Goal: Obtain resource: Obtain resource

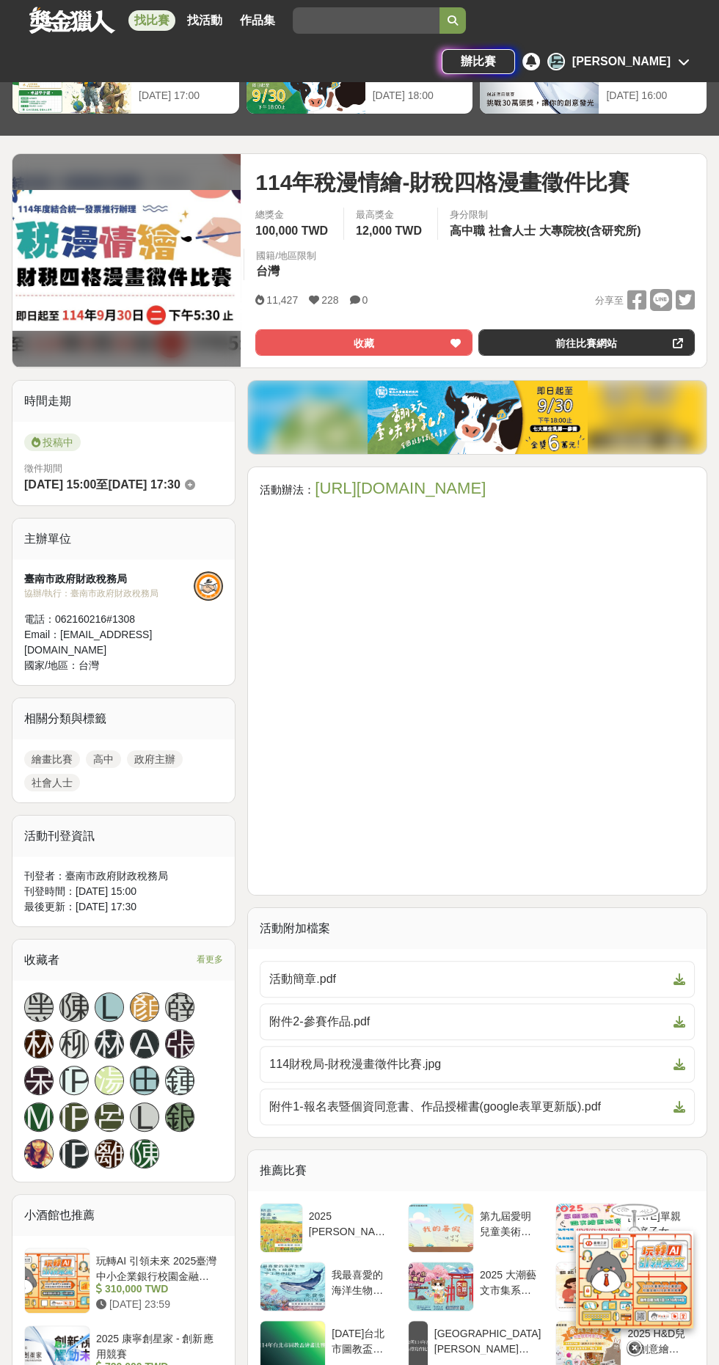
scroll to position [376, 0]
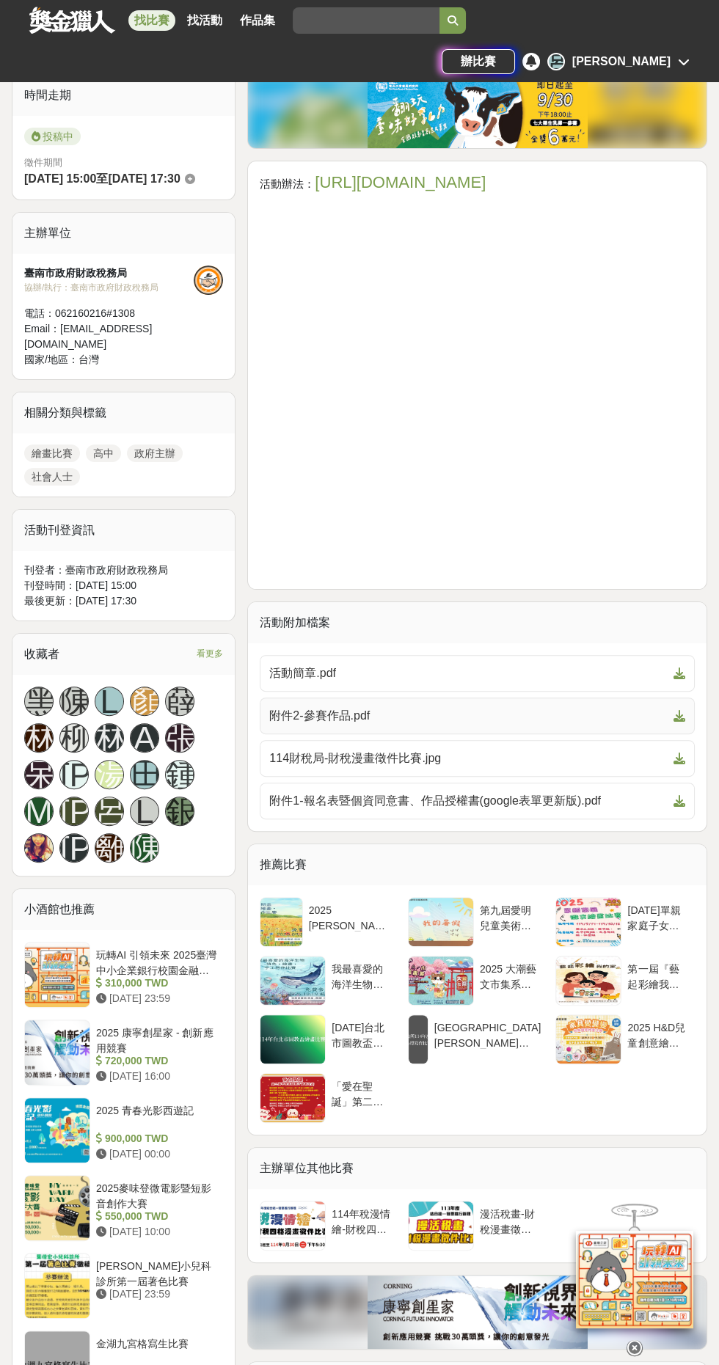
click at [291, 717] on span "附件2-參賽作品.pdf" at bounding box center [468, 716] width 398 height 18
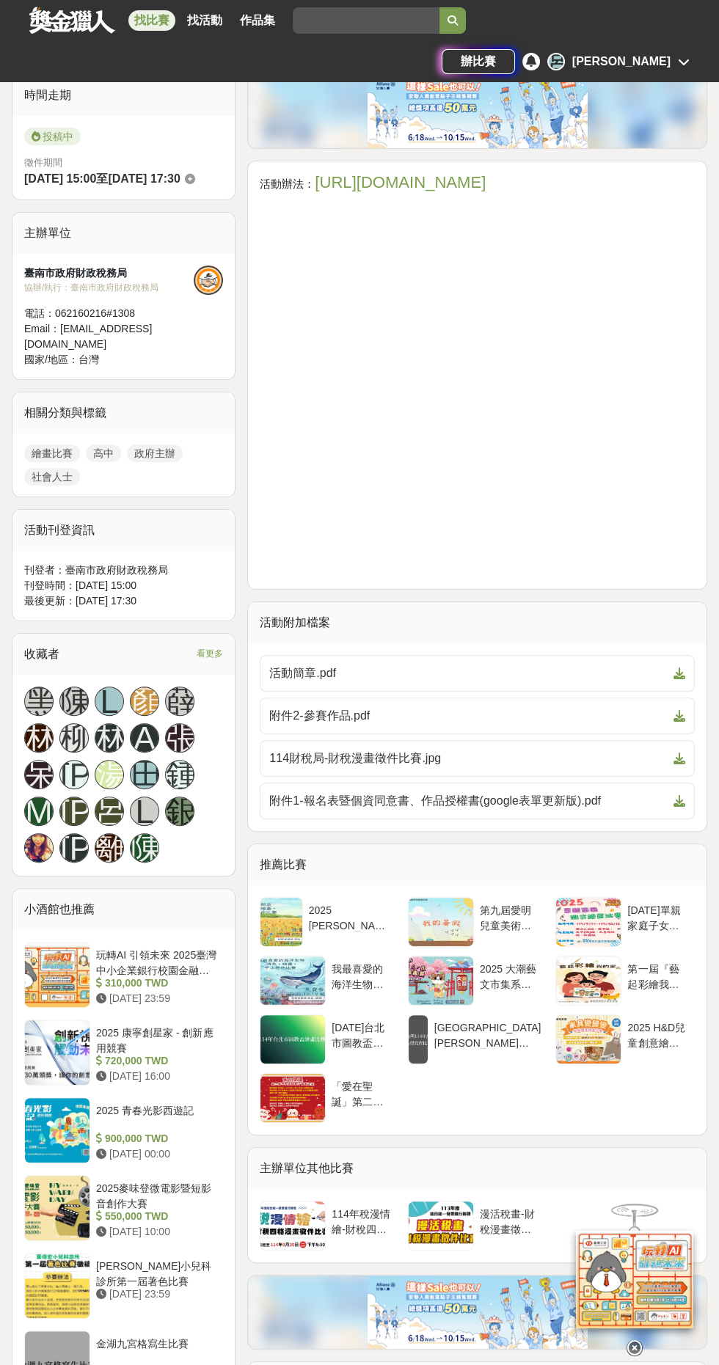
click at [208, 651] on span "看更多" at bounding box center [210, 654] width 26 height 16
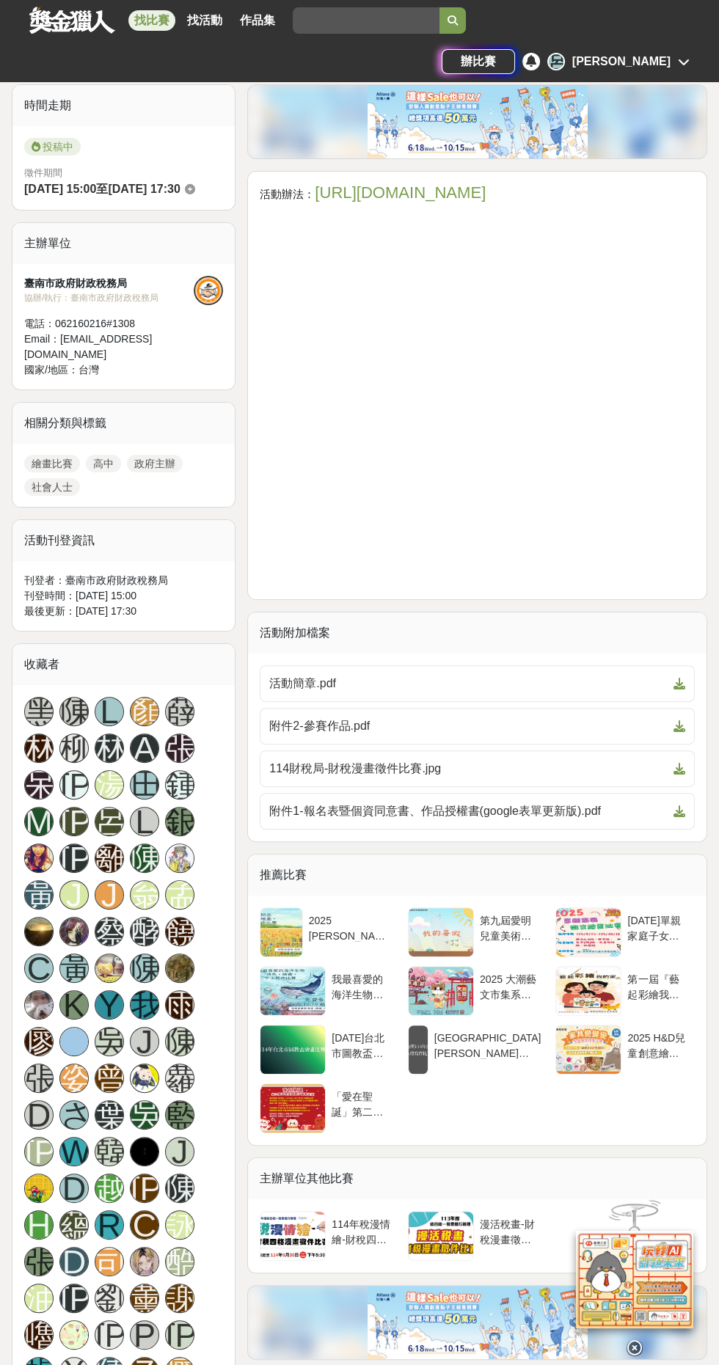
scroll to position [0, 0]
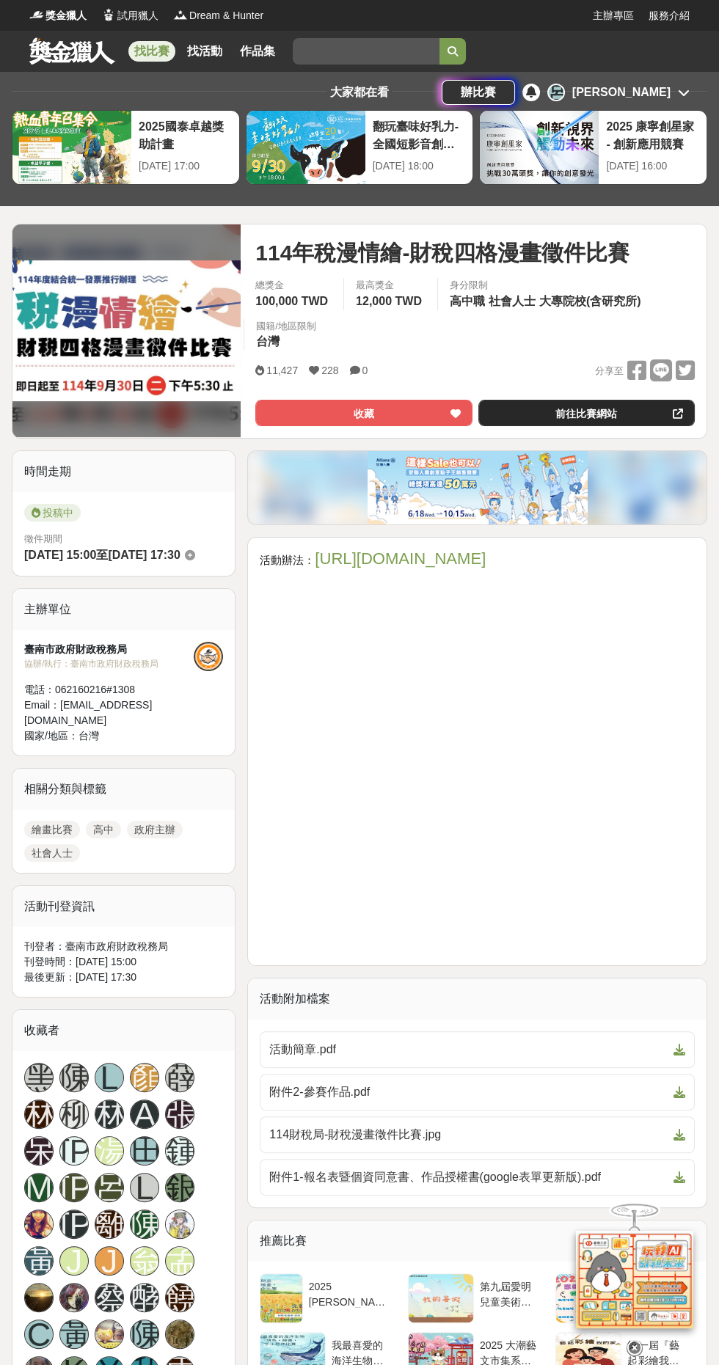
click at [554, 409] on link "前往比賽網站" at bounding box center [586, 413] width 216 height 26
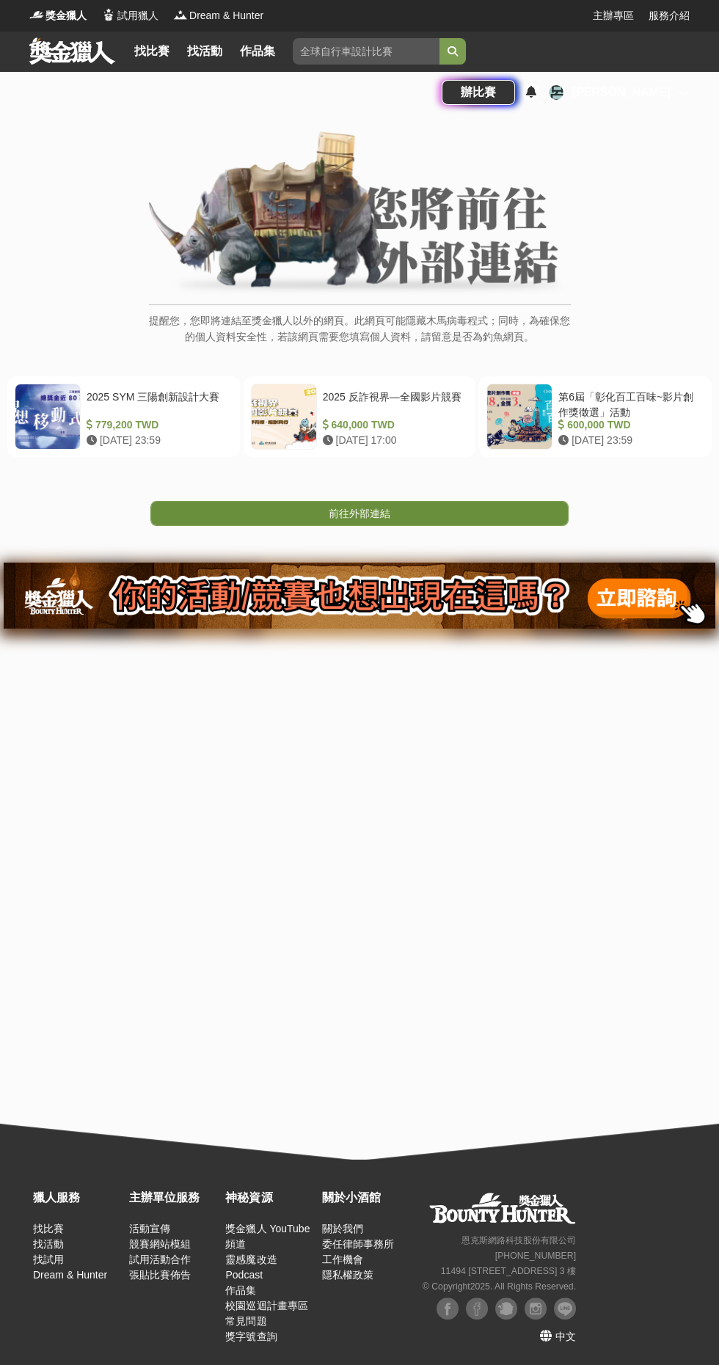
click at [169, 507] on link "前往外部連結" at bounding box center [359, 513] width 418 height 25
